Goal: Obtain resource: Obtain resource

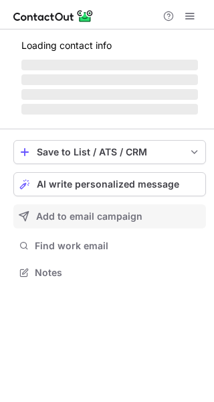
scroll to position [271, 214]
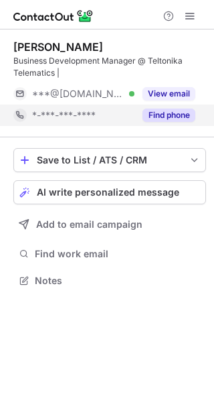
click at [177, 116] on button "Find phone" at bounding box center [169, 114] width 53 height 13
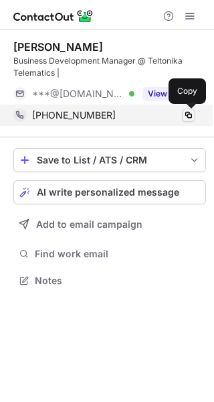
click at [190, 116] on span at bounding box center [188, 115] width 11 height 11
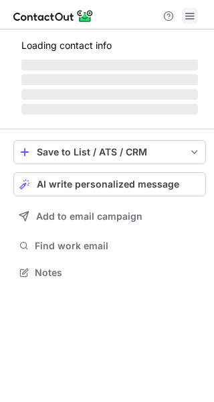
scroll to position [259, 214]
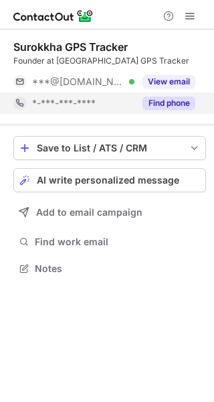
click at [183, 106] on button "Find phone" at bounding box center [169, 102] width 53 height 13
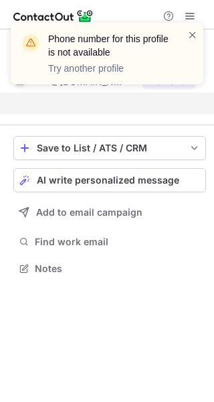
scroll to position [238, 214]
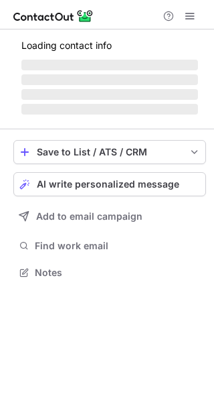
scroll to position [259, 214]
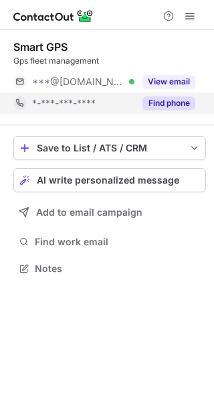
click at [167, 103] on button "Find phone" at bounding box center [169, 102] width 53 height 13
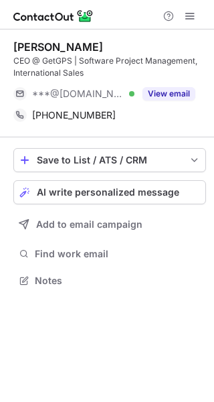
scroll to position [271, 214]
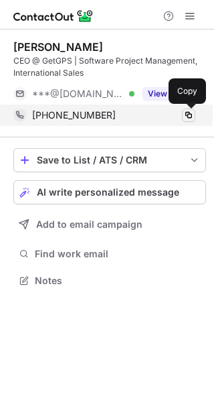
click at [189, 117] on span at bounding box center [188, 115] width 11 height 11
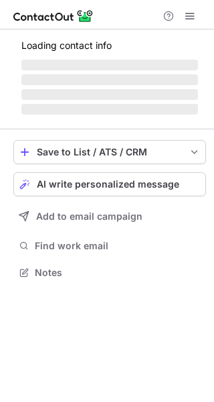
scroll to position [259, 214]
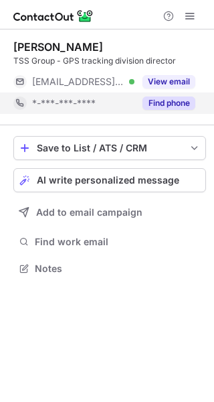
click at [178, 104] on button "Find phone" at bounding box center [169, 102] width 53 height 13
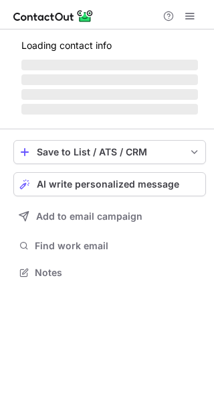
scroll to position [280, 214]
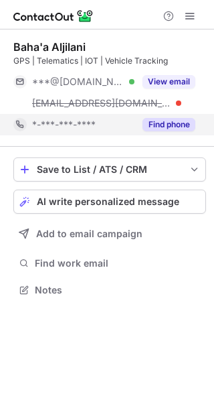
click at [181, 128] on button "Find phone" at bounding box center [169, 124] width 53 height 13
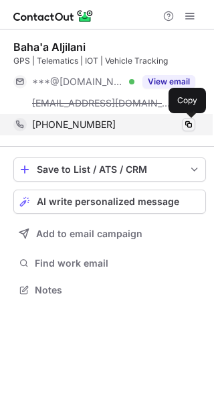
click at [187, 124] on span at bounding box center [188, 124] width 11 height 11
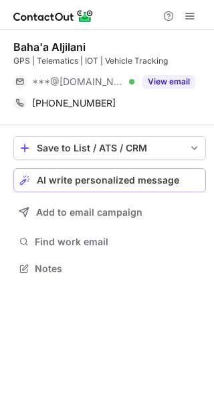
scroll to position [259, 214]
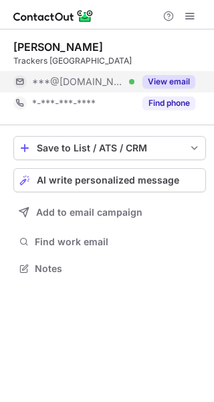
scroll to position [259, 214]
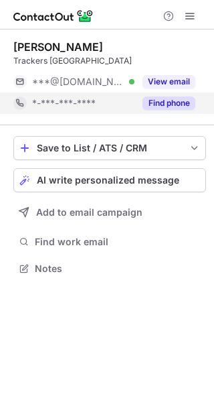
click at [182, 108] on button "Find phone" at bounding box center [169, 102] width 53 height 13
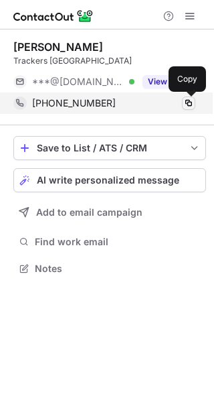
click at [190, 108] on span at bounding box center [188, 103] width 11 height 11
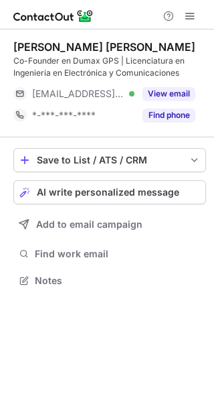
scroll to position [271, 214]
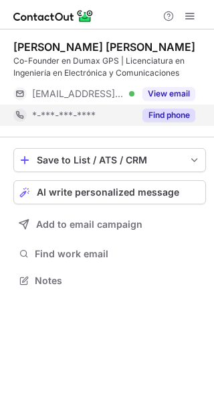
click at [179, 119] on button "Find phone" at bounding box center [169, 114] width 53 height 13
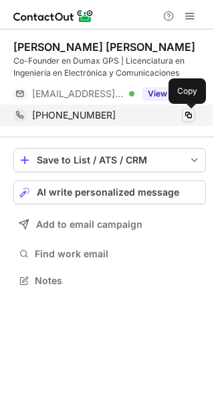
click at [186, 117] on span at bounding box center [188, 115] width 11 height 11
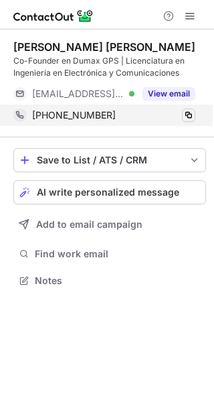
click at [187, 117] on span at bounding box center [188, 115] width 11 height 11
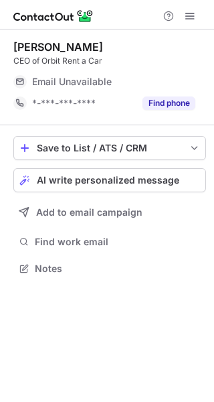
scroll to position [259, 214]
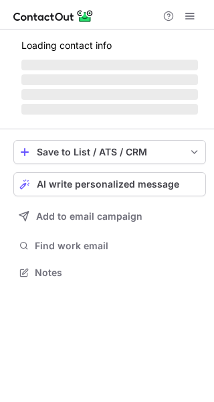
scroll to position [271, 214]
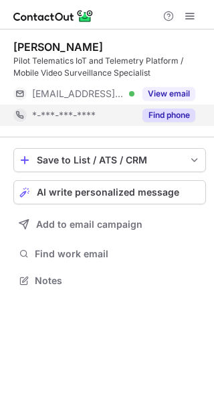
click at [165, 116] on button "Find phone" at bounding box center [169, 114] width 53 height 13
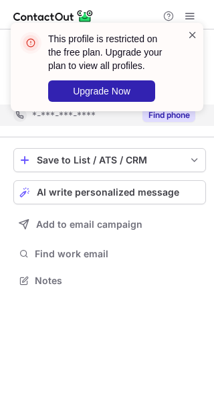
click at [193, 33] on span at bounding box center [192, 34] width 11 height 13
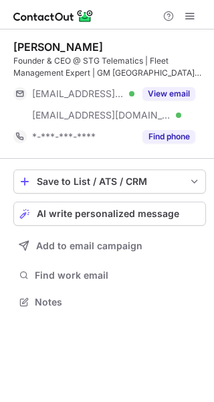
scroll to position [292, 214]
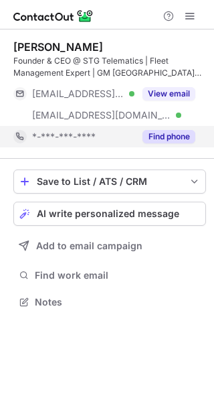
click at [168, 134] on button "Find phone" at bounding box center [169, 136] width 53 height 13
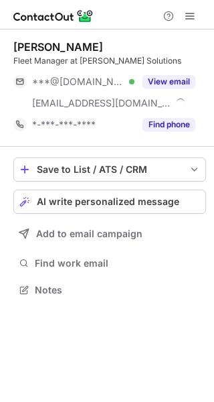
scroll to position [280, 214]
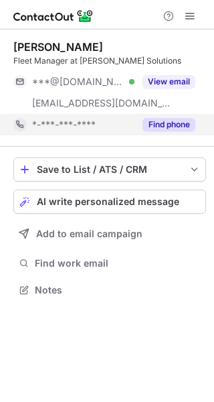
click at [171, 128] on button "Find phone" at bounding box center [169, 124] width 53 height 13
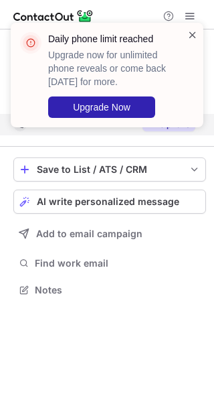
click at [195, 35] on span at bounding box center [192, 34] width 11 height 13
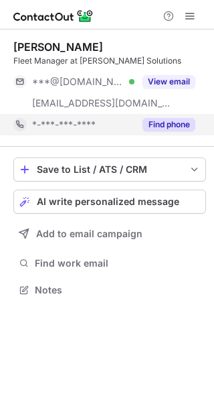
click at [183, 122] on button "Find phone" at bounding box center [169, 124] width 53 height 13
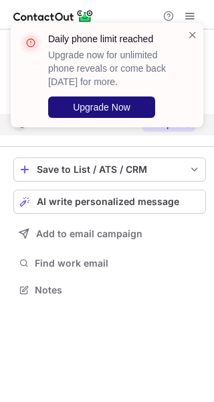
click at [128, 110] on span "Upgrade Now" at bounding box center [102, 107] width 58 height 11
